Goal: Task Accomplishment & Management: Manage account settings

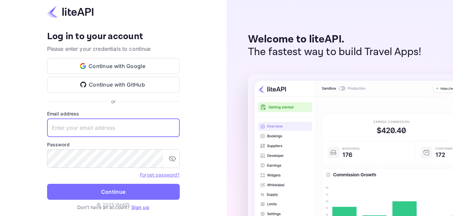
click at [118, 128] on input "text" at bounding box center [113, 127] width 133 height 19
paste input "[EMAIL_ADDRESS][DOMAIN_NAME]"
type input "[EMAIL_ADDRESS][DOMAIN_NAME]"
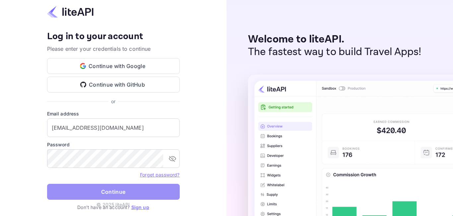
click at [104, 192] on button "Continue" at bounding box center [113, 192] width 133 height 16
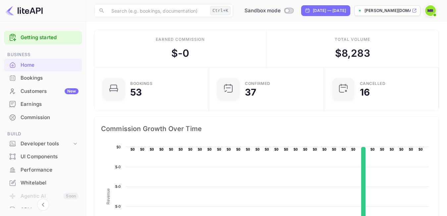
scroll to position [6, 6]
click at [430, 12] on img at bounding box center [431, 10] width 11 height 11
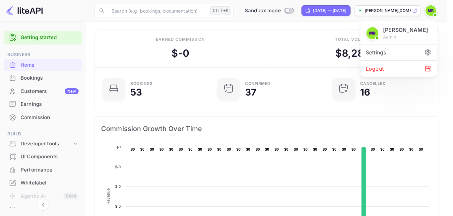
click at [392, 53] on div "Settings" at bounding box center [399, 52] width 76 height 16
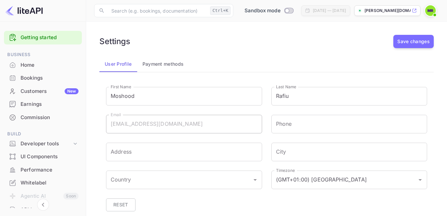
click at [154, 64] on button "Payment methods" at bounding box center [163, 64] width 52 height 16
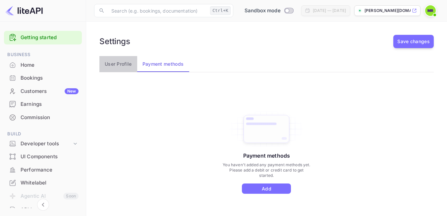
click at [118, 65] on button "User Profile" at bounding box center [118, 64] width 38 height 16
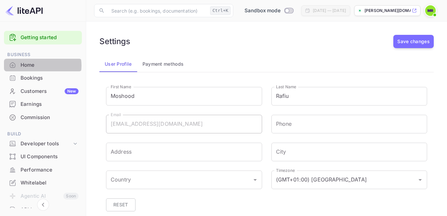
click at [38, 65] on div "Home" at bounding box center [50, 65] width 58 height 8
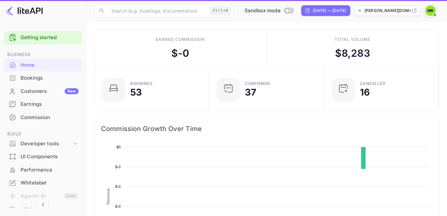
scroll to position [102, 105]
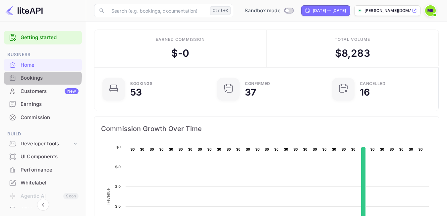
click at [38, 76] on div "Bookings" at bounding box center [50, 78] width 58 height 8
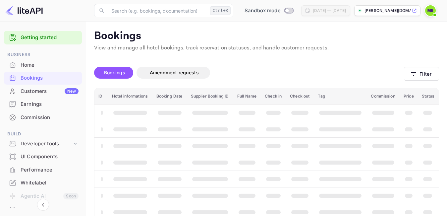
click at [38, 91] on div "Customers New" at bounding box center [50, 92] width 58 height 8
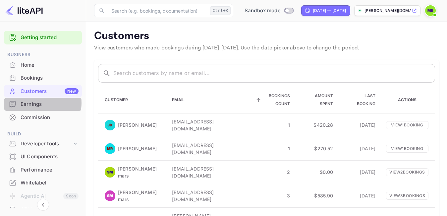
click at [35, 103] on div "Earnings" at bounding box center [50, 104] width 58 height 8
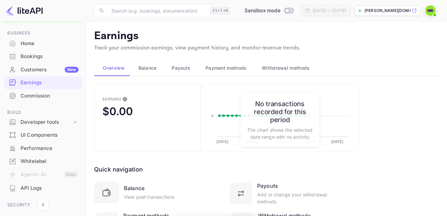
scroll to position [33, 0]
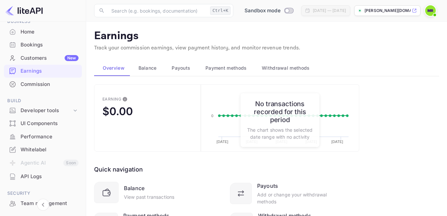
click at [35, 85] on div "Commission" at bounding box center [50, 85] width 58 height 8
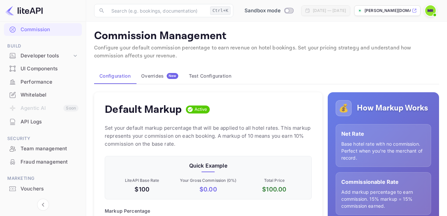
scroll to position [99, 0]
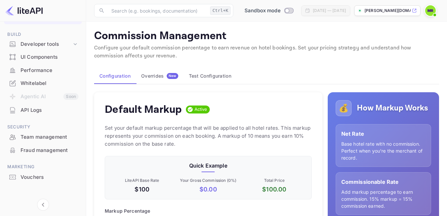
click at [36, 85] on div "Whitelabel" at bounding box center [50, 84] width 58 height 8
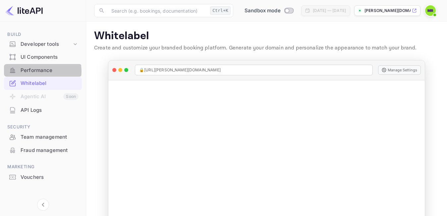
click at [38, 71] on div "Performance" at bounding box center [50, 71] width 58 height 8
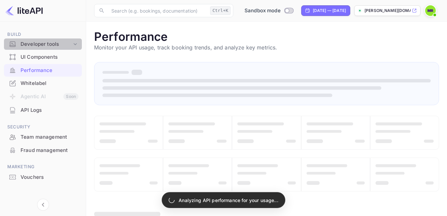
click at [44, 43] on div "Developer tools" at bounding box center [46, 44] width 51 height 8
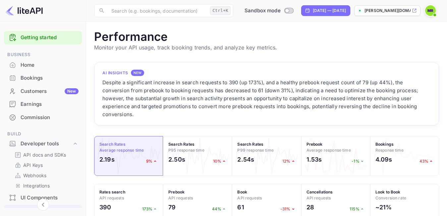
click at [43, 36] on link "Getting started" at bounding box center [50, 38] width 58 height 8
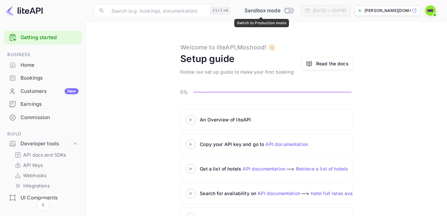
click at [281, 10] on input "Switch to Production mode" at bounding box center [287, 10] width 13 height 4
checkbox input "false"
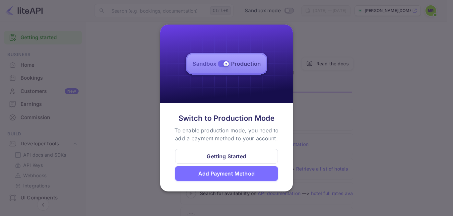
click at [241, 173] on div "Add Payment Method" at bounding box center [226, 173] width 56 height 8
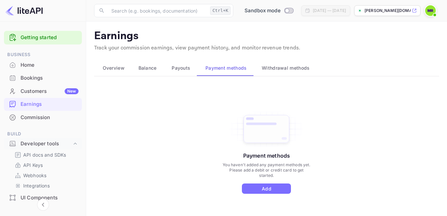
click at [433, 12] on span at bounding box center [435, 15] width 7 height 7
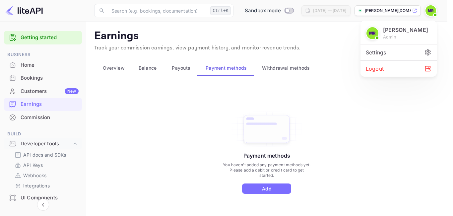
click at [427, 50] on icon at bounding box center [427, 52] width 7 height 7
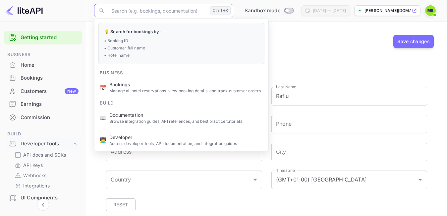
click at [139, 12] on input "text" at bounding box center [157, 10] width 100 height 13
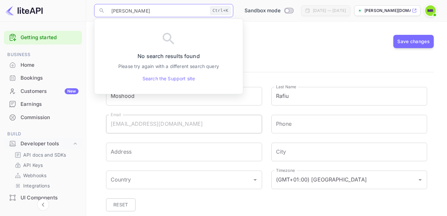
type input "[PERSON_NAME]"
click at [293, 38] on div "Settings Save changes" at bounding box center [266, 41] width 335 height 13
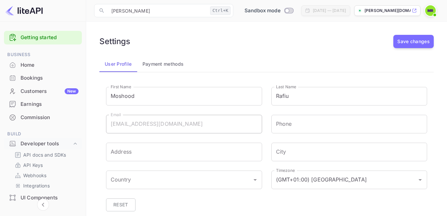
click at [170, 64] on button "Payment methods" at bounding box center [163, 64] width 52 height 16
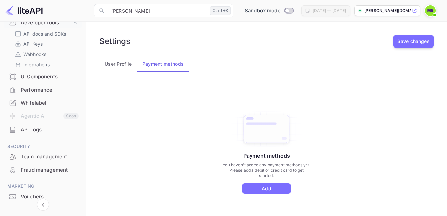
scroll to position [133, 0]
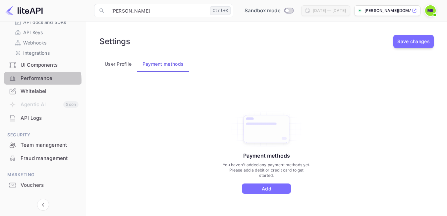
click at [35, 80] on div "Performance" at bounding box center [50, 79] width 58 height 8
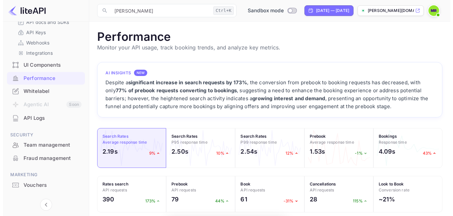
scroll to position [165, 340]
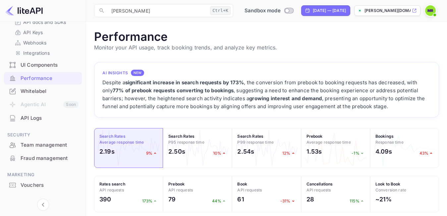
click at [34, 91] on div "Whitelabel" at bounding box center [50, 92] width 58 height 8
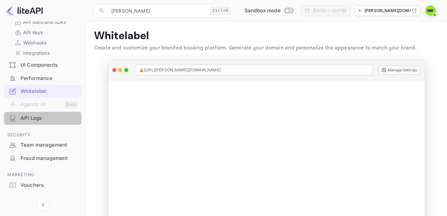
click at [34, 119] on div "API Logs" at bounding box center [50, 118] width 58 height 8
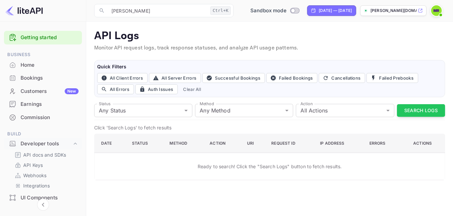
click at [39, 39] on link "Getting started" at bounding box center [50, 38] width 58 height 8
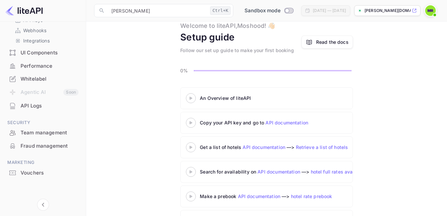
scroll to position [33, 0]
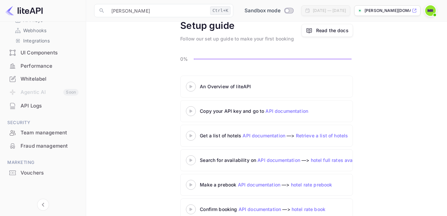
click at [431, 11] on img at bounding box center [431, 10] width 11 height 11
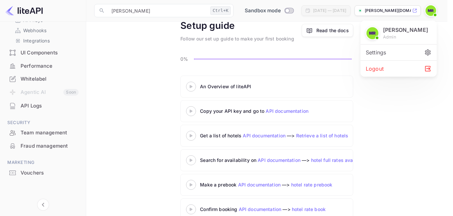
click at [382, 52] on div "Settings" at bounding box center [399, 52] width 76 height 16
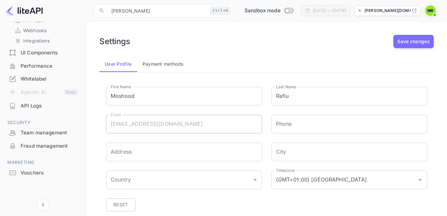
click at [155, 67] on button "Payment methods" at bounding box center [163, 64] width 52 height 16
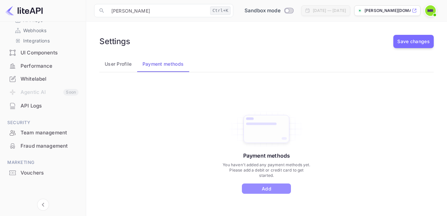
click at [268, 185] on button "Add" at bounding box center [266, 188] width 49 height 10
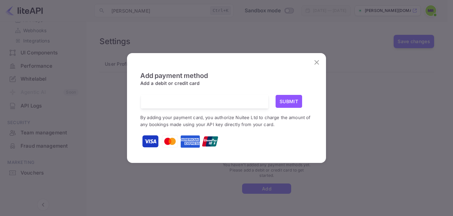
click at [315, 62] on icon "close" at bounding box center [317, 62] width 8 height 8
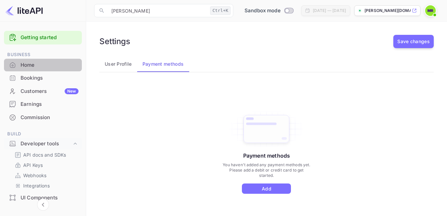
click at [45, 61] on div "Home" at bounding box center [50, 65] width 58 height 8
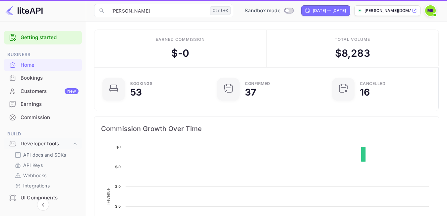
scroll to position [102, 105]
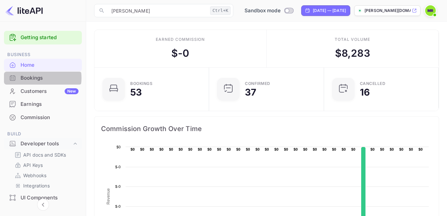
click at [39, 78] on div "Bookings" at bounding box center [50, 78] width 58 height 8
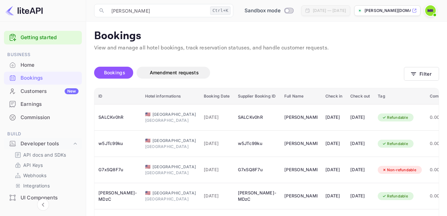
click at [432, 8] on img at bounding box center [431, 10] width 11 height 11
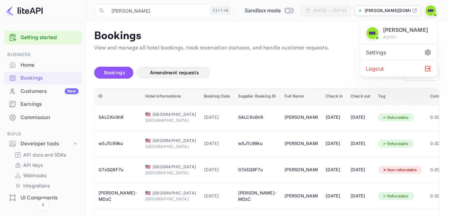
click at [398, 29] on p "[PERSON_NAME]" at bounding box center [405, 30] width 45 height 8
click at [398, 33] on p "[PERSON_NAME]" at bounding box center [405, 30] width 45 height 8
click at [425, 52] on icon at bounding box center [427, 52] width 7 height 7
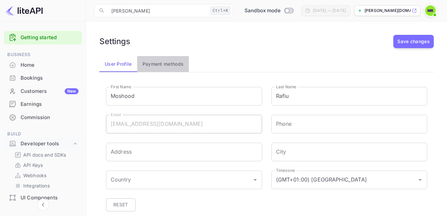
click at [179, 64] on button "Payment methods" at bounding box center [163, 64] width 52 height 16
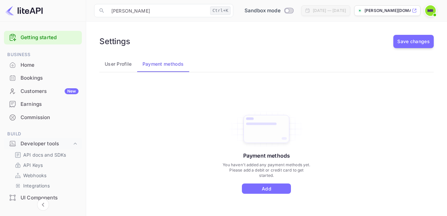
click at [398, 10] on p "[PERSON_NAME][DOMAIN_NAME]..." at bounding box center [388, 11] width 46 height 6
click at [432, 11] on img at bounding box center [431, 10] width 11 height 11
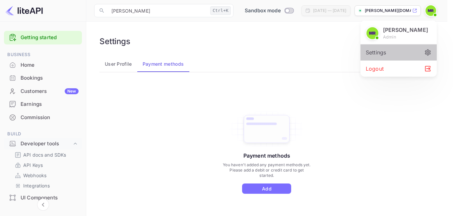
click at [426, 53] on icon at bounding box center [428, 52] width 6 height 6
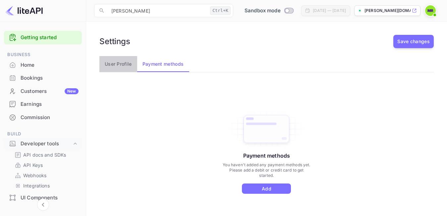
click at [122, 67] on button "User Profile" at bounding box center [118, 64] width 38 height 16
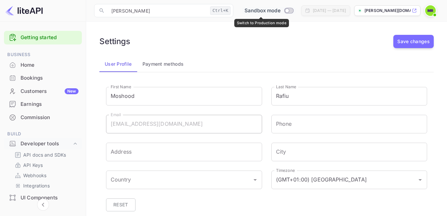
click at [281, 10] on input "Switch to Production mode" at bounding box center [287, 10] width 13 height 4
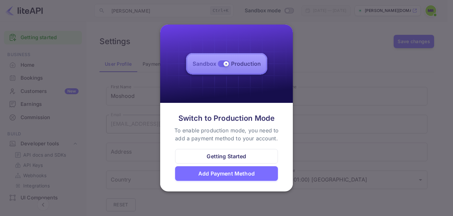
click at [251, 154] on div "Getting Started" at bounding box center [226, 156] width 103 height 15
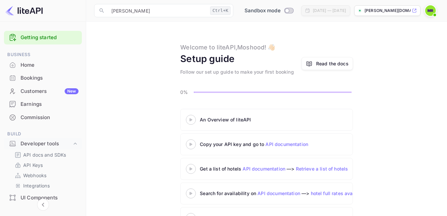
click at [433, 8] on img at bounding box center [431, 10] width 11 height 11
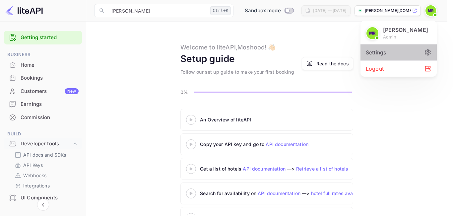
click at [371, 53] on div "Settings" at bounding box center [399, 52] width 76 height 16
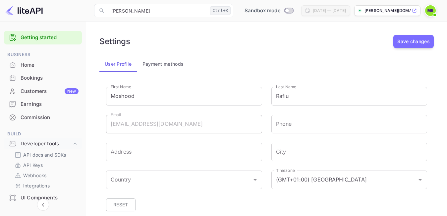
click at [174, 66] on button "Payment methods" at bounding box center [163, 64] width 52 height 16
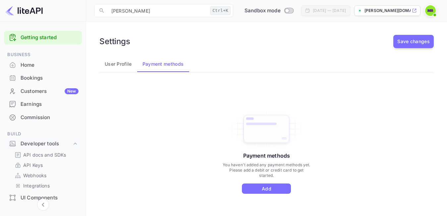
click at [431, 13] on img at bounding box center [431, 10] width 11 height 11
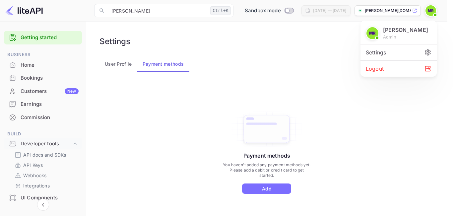
click at [322, 51] on div at bounding box center [226, 108] width 453 height 216
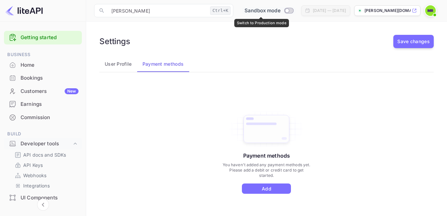
click at [281, 9] on input "Switch to Production mode" at bounding box center [287, 10] width 13 height 4
checkbox input "false"
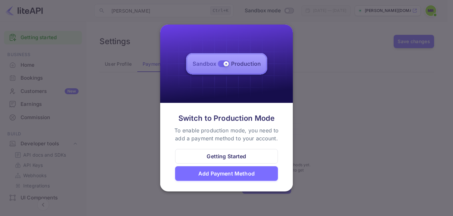
click at [344, 81] on div at bounding box center [226, 108] width 453 height 216
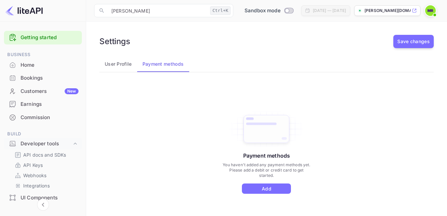
click at [432, 12] on img at bounding box center [431, 10] width 11 height 11
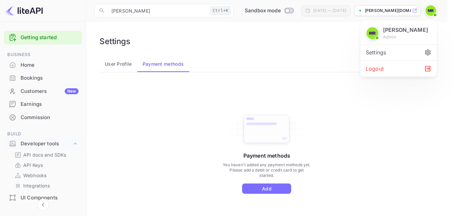
click at [402, 52] on div "Settings" at bounding box center [399, 52] width 76 height 16
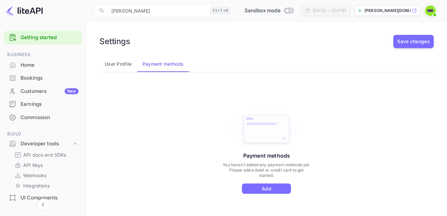
click at [113, 64] on button "User Profile" at bounding box center [118, 64] width 38 height 16
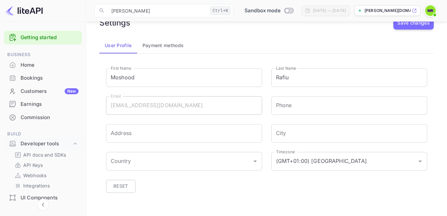
scroll to position [29, 0]
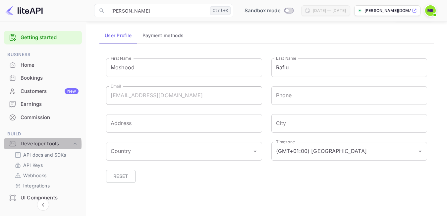
click at [35, 144] on div "Developer tools" at bounding box center [46, 144] width 51 height 8
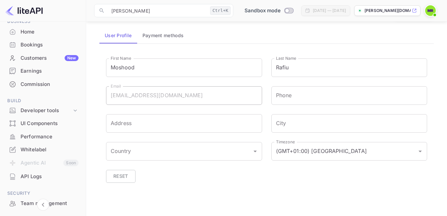
scroll to position [66, 0]
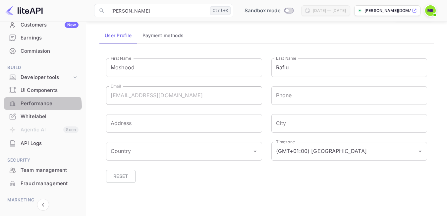
click at [38, 106] on div "Performance" at bounding box center [50, 104] width 58 height 8
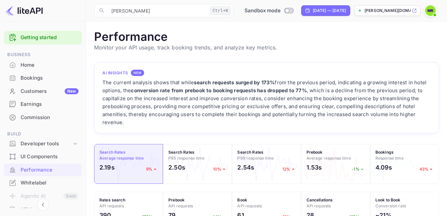
click at [39, 40] on link "Getting started" at bounding box center [50, 38] width 58 height 8
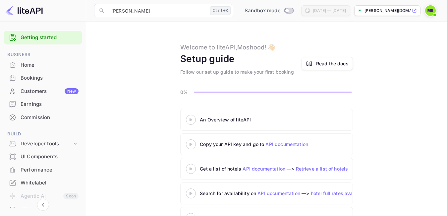
click at [428, 13] on img at bounding box center [431, 10] width 11 height 11
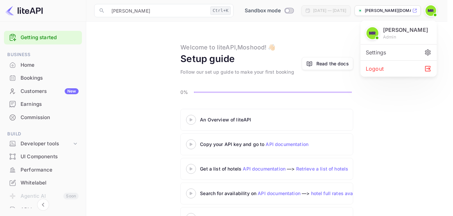
click at [405, 50] on div "Settings" at bounding box center [399, 52] width 76 height 16
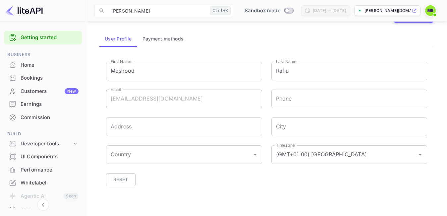
scroll to position [29, 0]
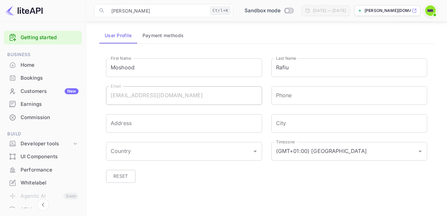
click at [164, 35] on button "Payment methods" at bounding box center [163, 36] width 52 height 16
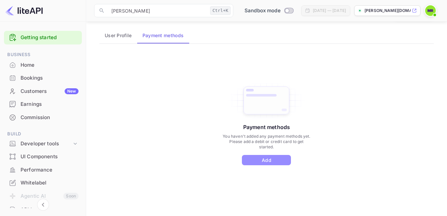
click at [264, 162] on button "Add" at bounding box center [266, 160] width 49 height 10
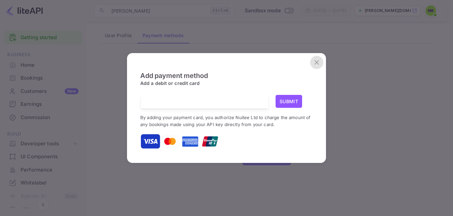
click at [316, 63] on icon "close" at bounding box center [317, 62] width 8 height 8
